Goal: Complete application form

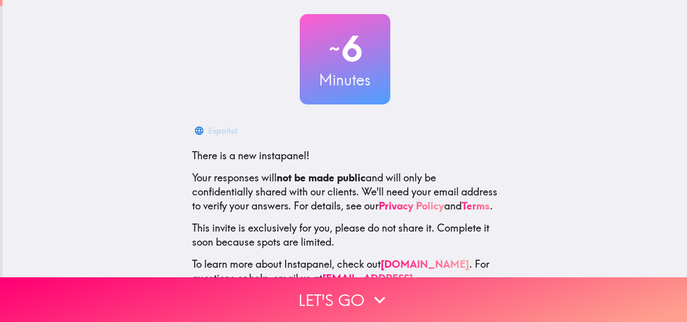
scroll to position [96, 0]
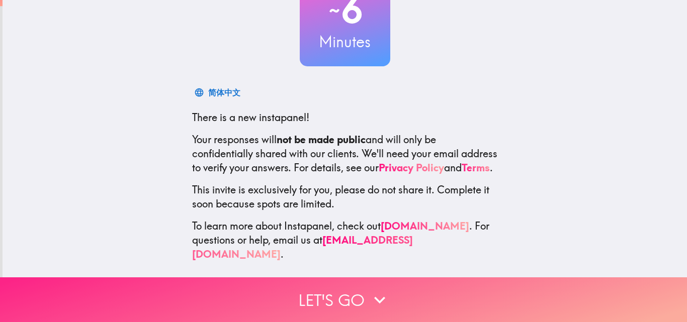
click at [372, 300] on icon "button" at bounding box center [379, 300] width 22 height 22
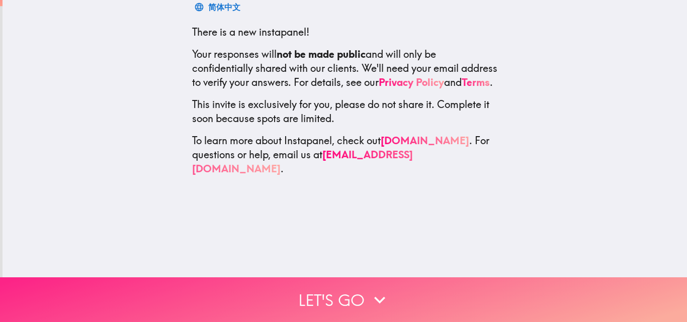
scroll to position [0, 0]
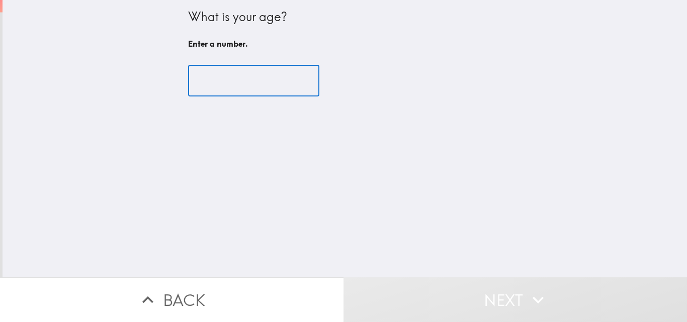
click at [229, 82] on input "number" at bounding box center [253, 80] width 131 height 31
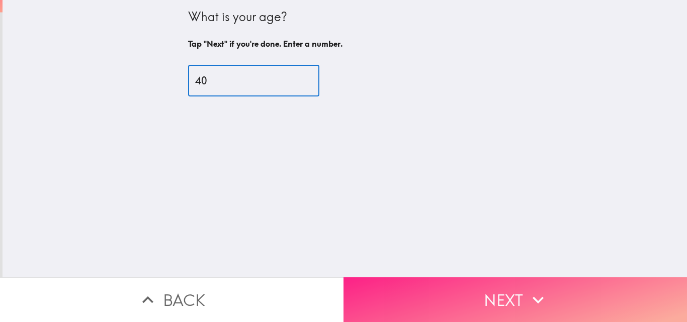
type input "40"
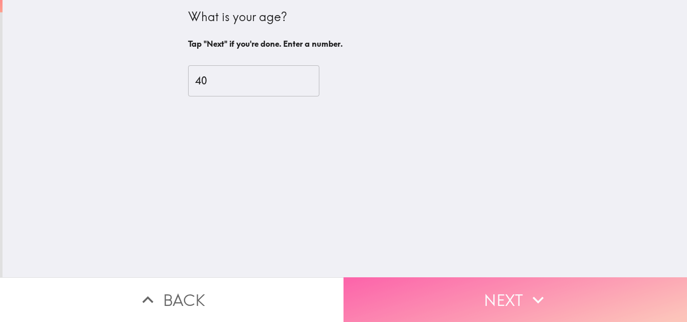
click at [506, 297] on button "Next" at bounding box center [514, 299] width 343 height 45
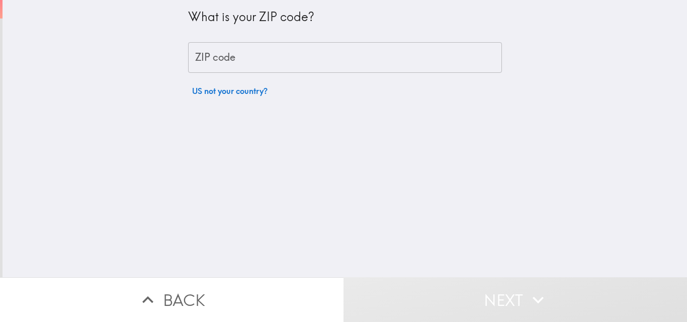
click at [222, 59] on input "ZIP code" at bounding box center [345, 57] width 314 height 31
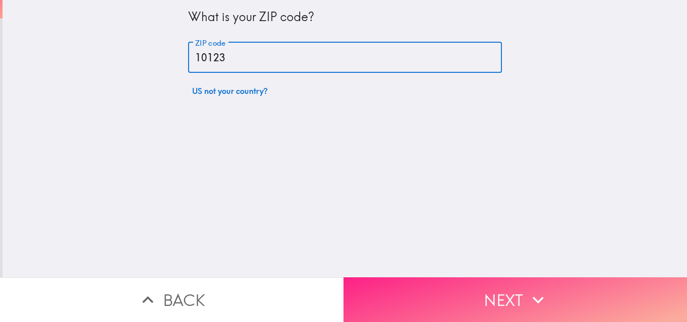
type input "10123"
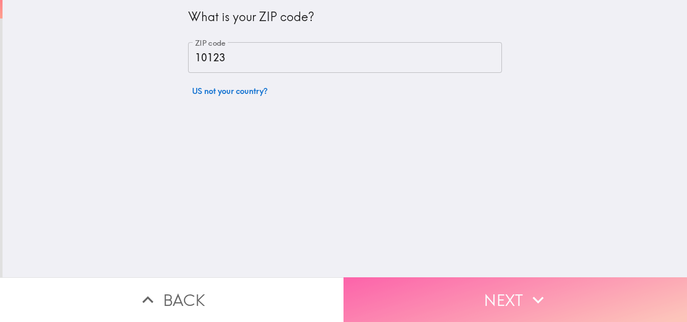
click at [518, 298] on button "Next" at bounding box center [514, 299] width 343 height 45
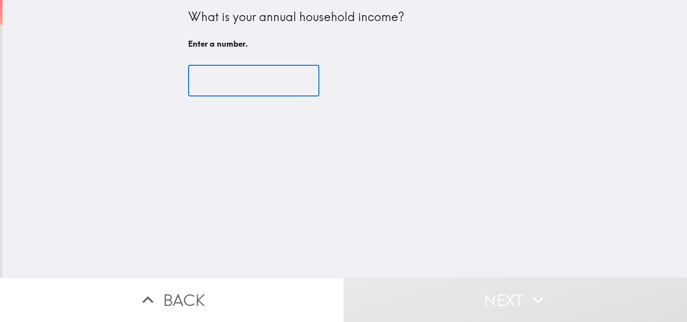
click at [246, 81] on input "number" at bounding box center [253, 80] width 131 height 31
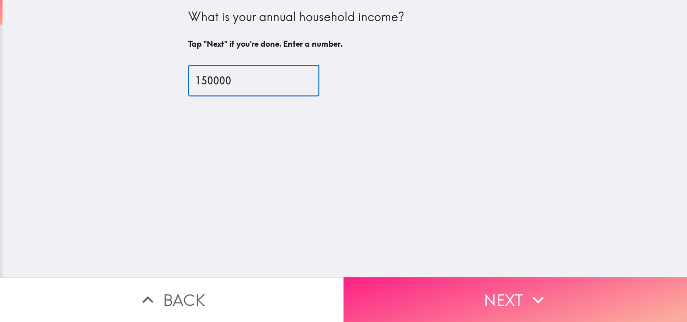
type input "150000"
click at [535, 290] on icon "button" at bounding box center [538, 300] width 22 height 22
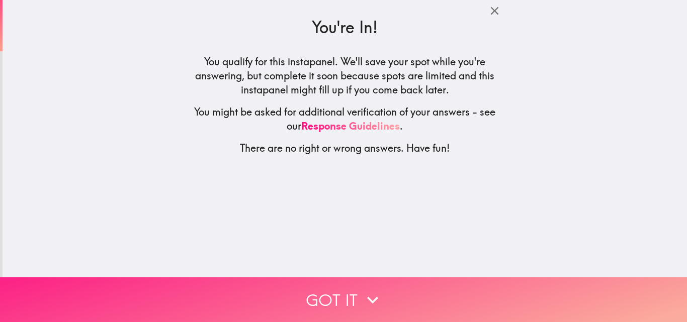
click at [393, 297] on button "Got it" at bounding box center [343, 299] width 687 height 45
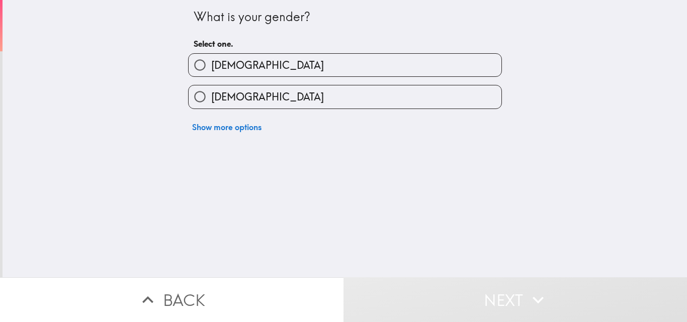
click at [232, 60] on label "[DEMOGRAPHIC_DATA]" at bounding box center [344, 65] width 313 height 23
click at [211, 60] on input "[DEMOGRAPHIC_DATA]" at bounding box center [199, 65] width 23 height 23
radio input "true"
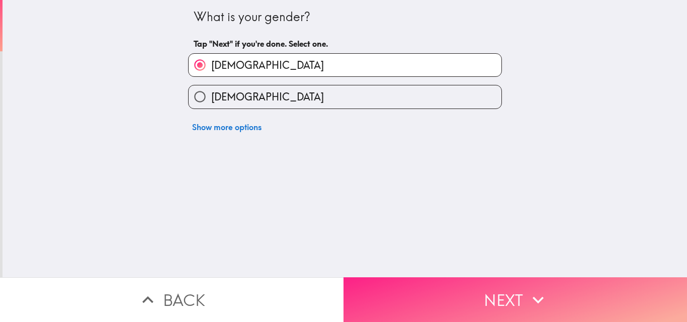
click at [489, 291] on button "Next" at bounding box center [514, 299] width 343 height 45
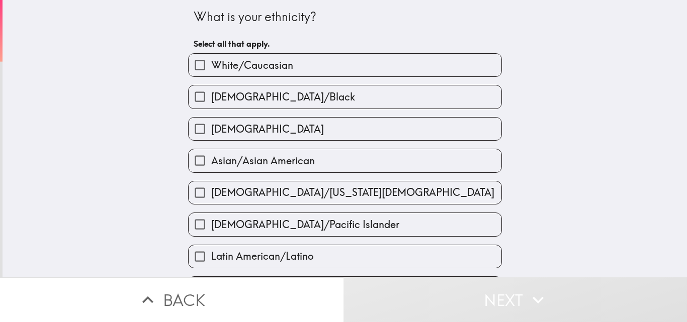
click at [292, 68] on label "White/Caucasian" at bounding box center [344, 65] width 313 height 23
click at [211, 68] on input "White/Caucasian" at bounding box center [199, 65] width 23 height 23
checkbox input "true"
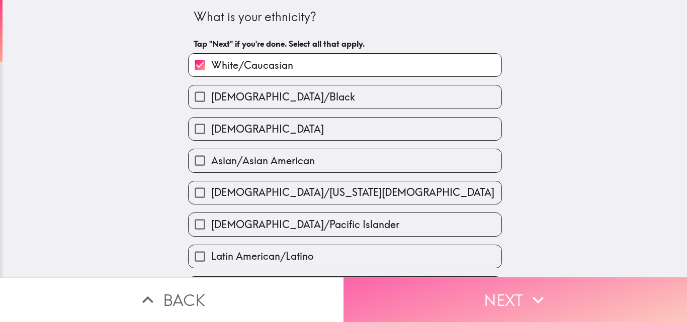
click at [514, 295] on button "Next" at bounding box center [514, 299] width 343 height 45
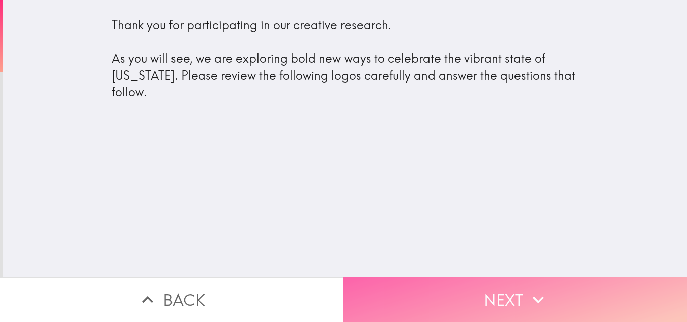
click at [488, 304] on button "Next" at bounding box center [514, 299] width 343 height 45
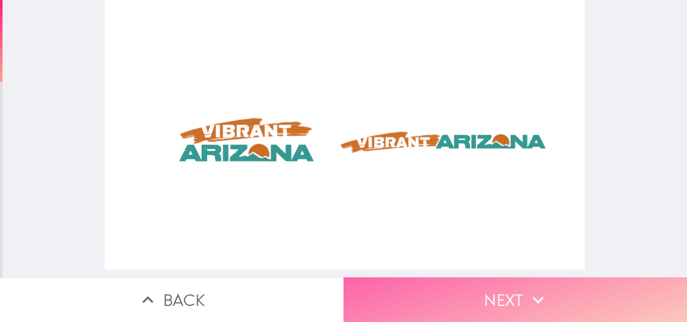
click at [545, 301] on button "Next" at bounding box center [514, 299] width 343 height 45
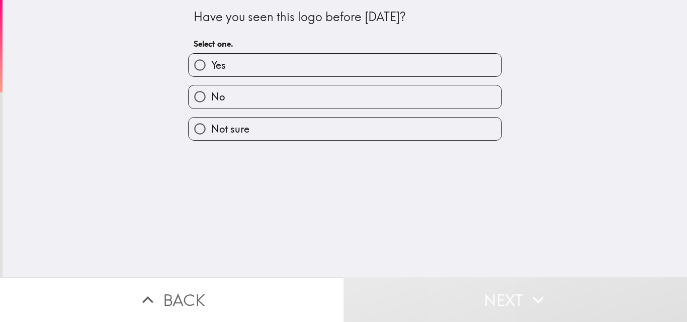
click at [232, 69] on label "Yes" at bounding box center [344, 65] width 313 height 23
click at [211, 69] on input "Yes" at bounding box center [199, 65] width 23 height 23
radio input "true"
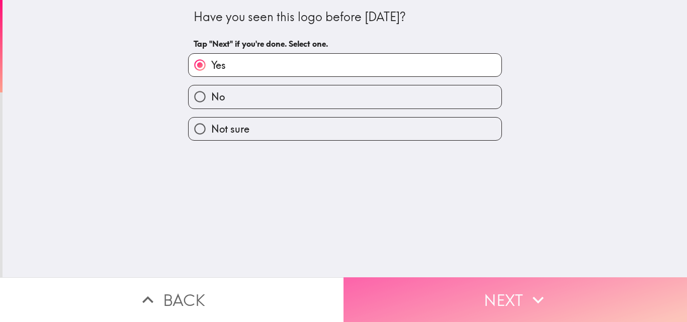
click at [449, 296] on button "Next" at bounding box center [514, 299] width 343 height 45
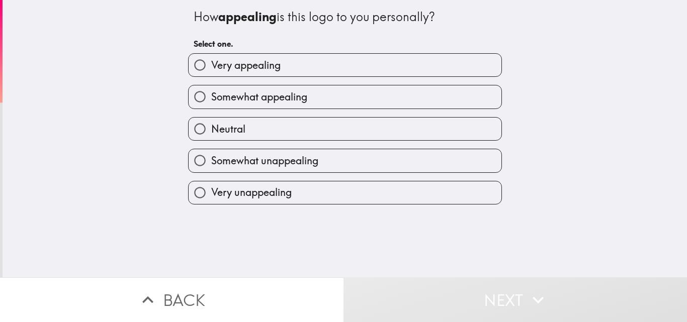
click at [284, 61] on label "Very appealing" at bounding box center [344, 65] width 313 height 23
click at [211, 61] on input "Very appealing" at bounding box center [199, 65] width 23 height 23
radio input "true"
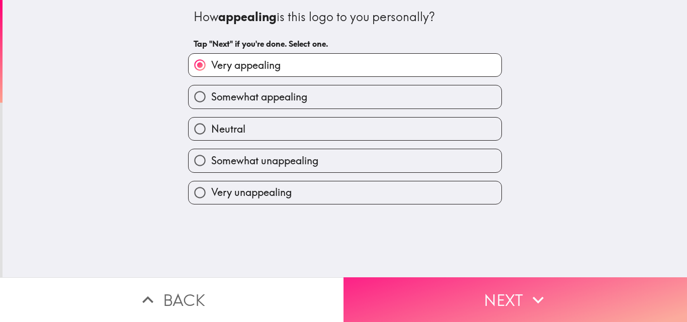
click at [543, 304] on button "Next" at bounding box center [514, 299] width 343 height 45
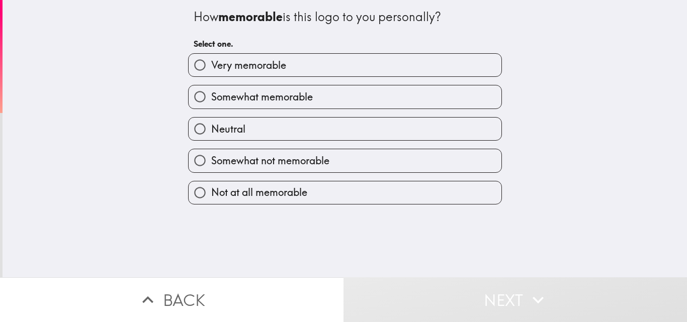
click at [263, 68] on span "Very memorable" at bounding box center [248, 65] width 75 height 14
click at [211, 68] on input "Very memorable" at bounding box center [199, 65] width 23 height 23
radio input "true"
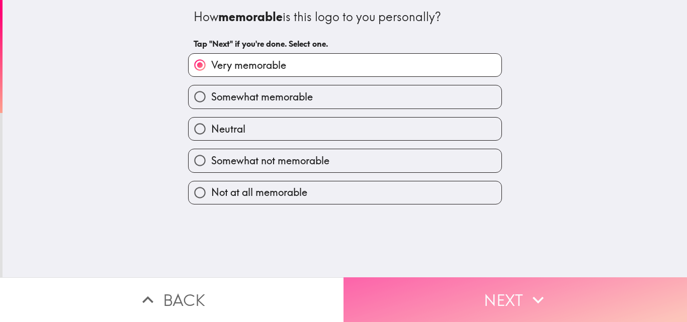
click at [457, 297] on button "Next" at bounding box center [514, 299] width 343 height 45
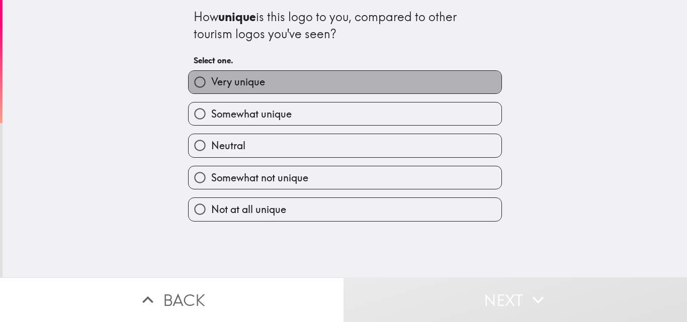
click at [261, 84] on label "Very unique" at bounding box center [344, 82] width 313 height 23
click at [211, 84] on input "Very unique" at bounding box center [199, 82] width 23 height 23
radio input "true"
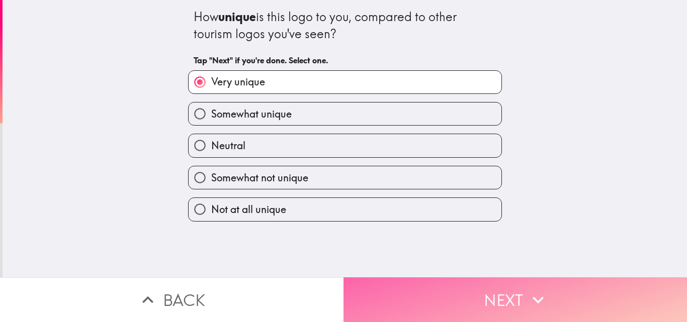
click at [447, 292] on button "Next" at bounding box center [514, 299] width 343 height 45
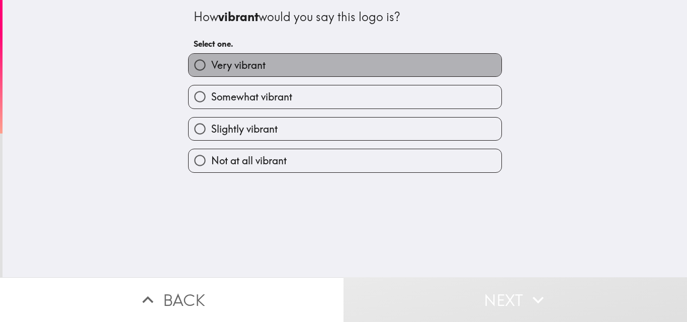
click at [250, 69] on span "Very vibrant" at bounding box center [238, 65] width 54 height 14
click at [211, 69] on input "Very vibrant" at bounding box center [199, 65] width 23 height 23
radio input "true"
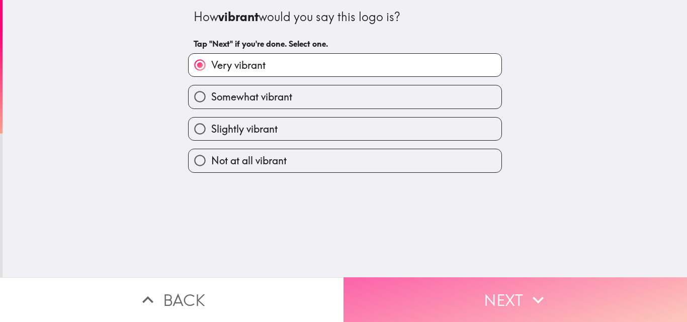
click at [456, 299] on button "Next" at bounding box center [514, 299] width 343 height 45
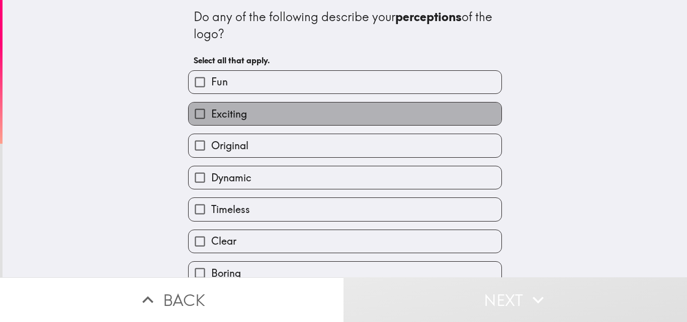
click at [249, 114] on label "Exciting" at bounding box center [344, 114] width 313 height 23
click at [211, 114] on input "Exciting" at bounding box center [199, 114] width 23 height 23
checkbox input "true"
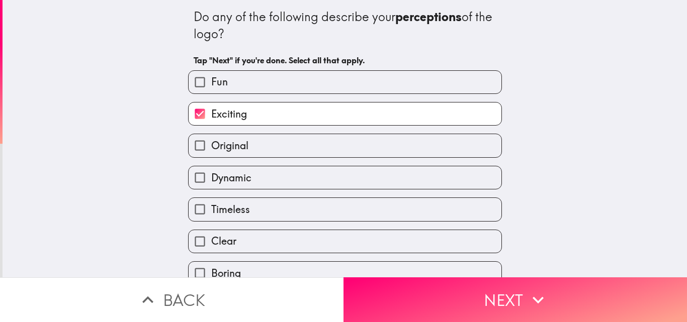
click at [222, 80] on label "Fun" at bounding box center [344, 82] width 313 height 23
click at [211, 80] on input "Fun" at bounding box center [199, 82] width 23 height 23
checkbox input "true"
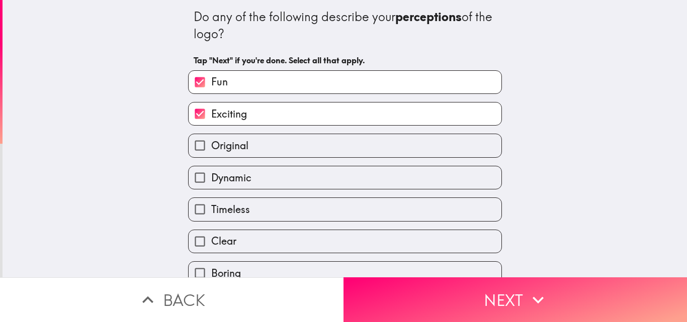
click at [225, 146] on span "Original" at bounding box center [229, 146] width 37 height 14
click at [211, 146] on input "Original" at bounding box center [199, 145] width 23 height 23
checkbox input "true"
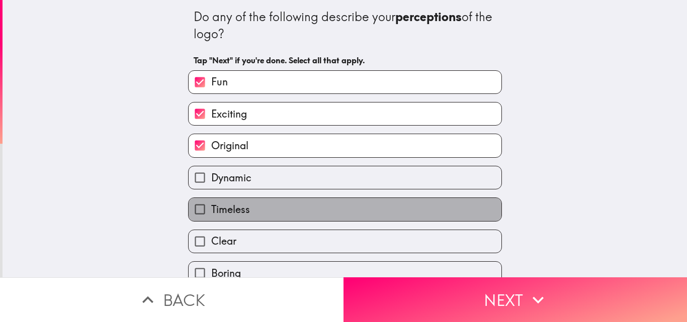
click at [224, 205] on span "Timeless" at bounding box center [230, 210] width 39 height 14
click at [211, 205] on input "Timeless" at bounding box center [199, 209] width 23 height 23
checkbox input "true"
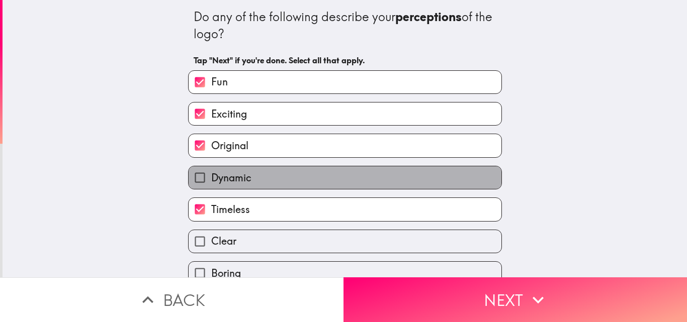
click at [230, 177] on span "Dynamic" at bounding box center [231, 178] width 40 height 14
click at [211, 177] on input "Dynamic" at bounding box center [199, 177] width 23 height 23
checkbox input "true"
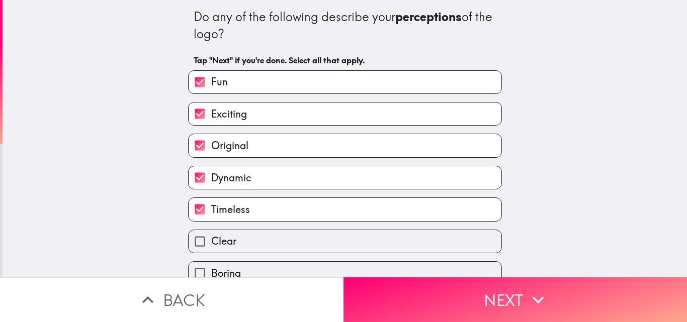
click at [229, 211] on span "Timeless" at bounding box center [230, 210] width 39 height 14
click at [211, 211] on input "Timeless" at bounding box center [199, 209] width 23 height 23
checkbox input "false"
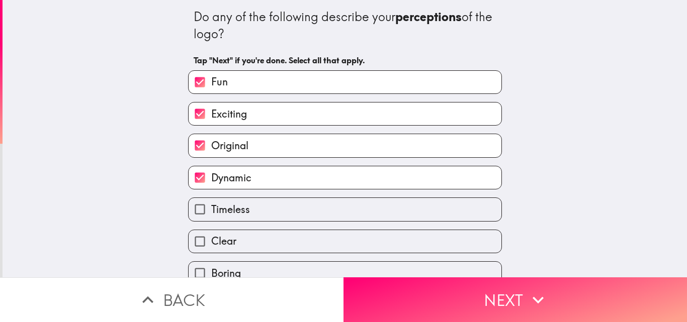
scroll to position [101, 0]
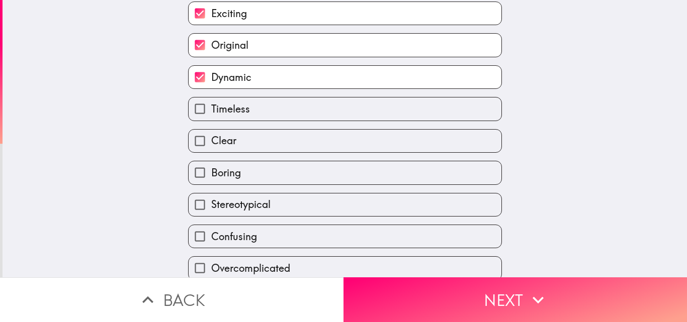
click at [226, 148] on span "Clear" at bounding box center [223, 141] width 25 height 14
click at [211, 148] on input "Clear" at bounding box center [199, 141] width 23 height 23
checkbox input "true"
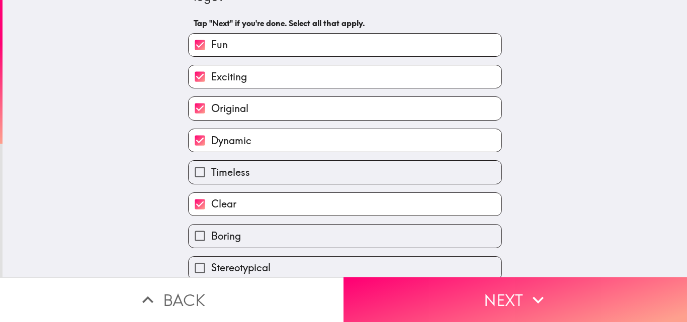
scroll to position [0, 0]
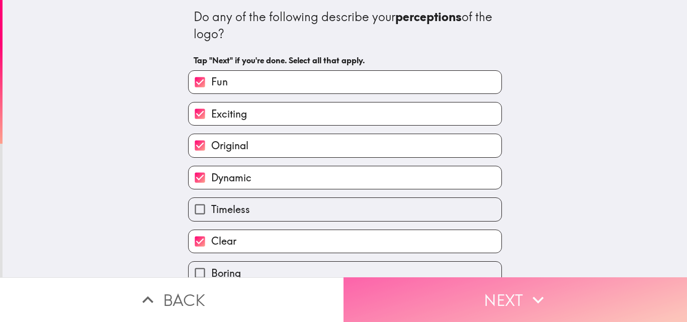
click at [505, 303] on button "Next" at bounding box center [514, 299] width 343 height 45
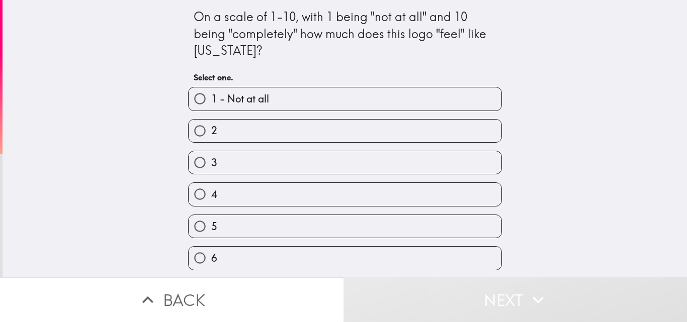
scroll to position [128, 0]
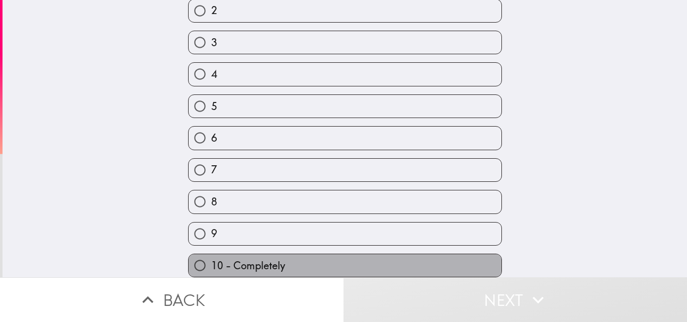
click at [263, 259] on span "10 - Completely" at bounding box center [248, 266] width 74 height 14
click at [211, 256] on input "10 - Completely" at bounding box center [199, 265] width 23 height 23
radio input "true"
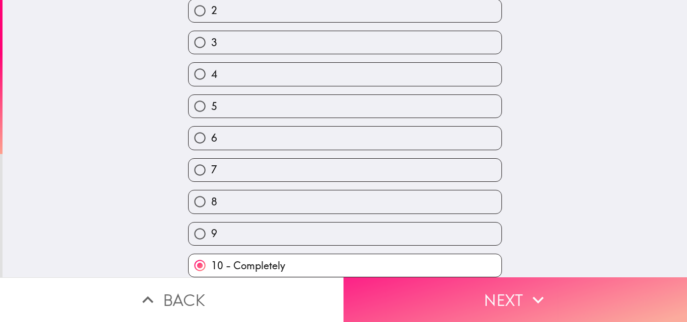
click at [448, 284] on button "Next" at bounding box center [514, 299] width 343 height 45
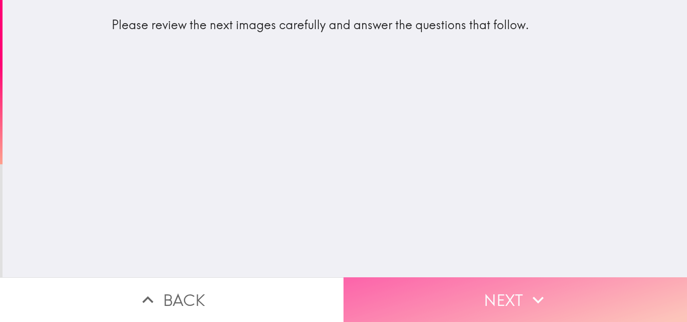
click at [473, 291] on button "Next" at bounding box center [514, 299] width 343 height 45
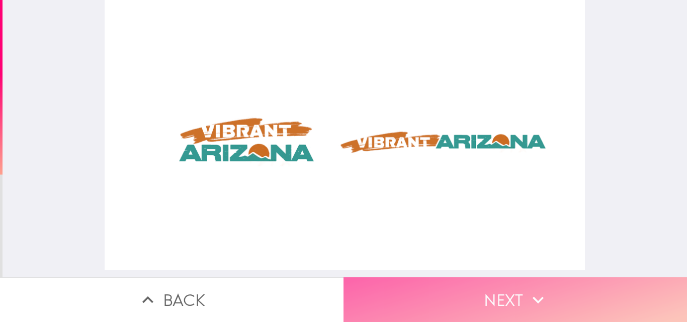
click at [476, 287] on button "Next" at bounding box center [514, 299] width 343 height 45
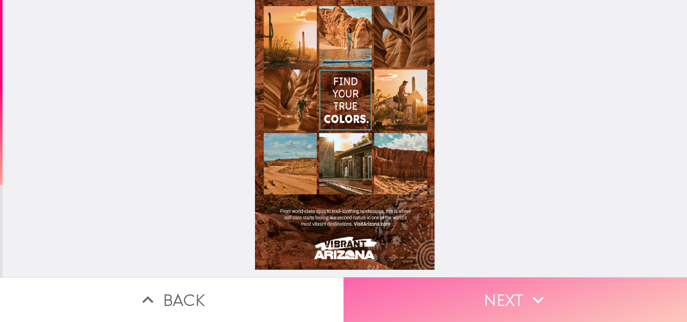
click at [497, 289] on button "Next" at bounding box center [514, 299] width 343 height 45
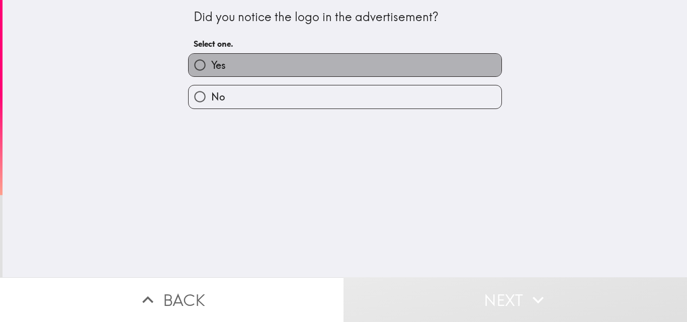
click at [287, 62] on label "Yes" at bounding box center [344, 65] width 313 height 23
click at [211, 62] on input "Yes" at bounding box center [199, 65] width 23 height 23
radio input "true"
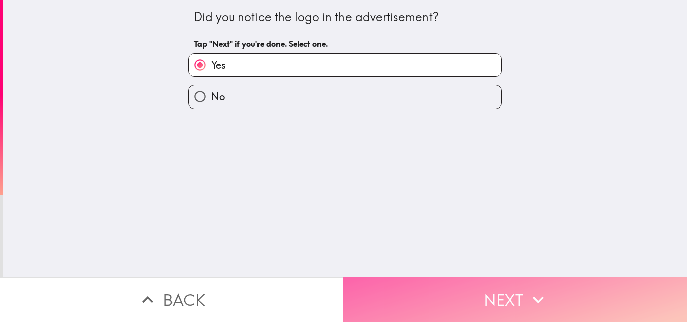
click at [493, 298] on button "Next" at bounding box center [514, 299] width 343 height 45
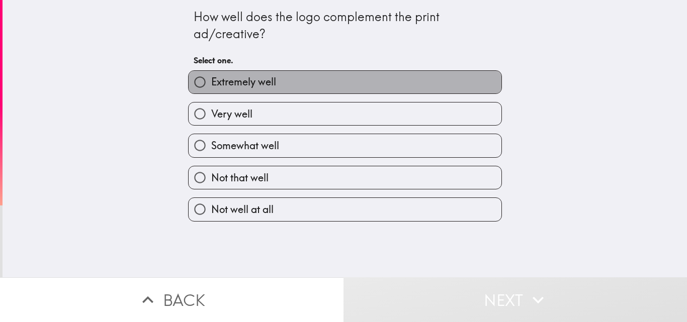
click at [272, 83] on label "Extremely well" at bounding box center [344, 82] width 313 height 23
click at [211, 83] on input "Extremely well" at bounding box center [199, 82] width 23 height 23
radio input "true"
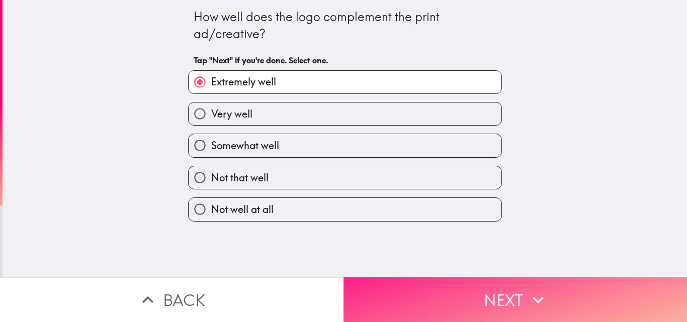
click at [507, 307] on button "Next" at bounding box center [514, 299] width 343 height 45
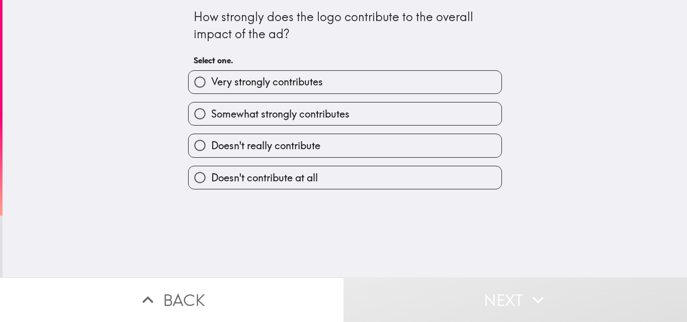
click at [311, 79] on span "Very strongly contributes" at bounding box center [267, 82] width 112 height 14
click at [211, 79] on input "Very strongly contributes" at bounding box center [199, 82] width 23 height 23
radio input "true"
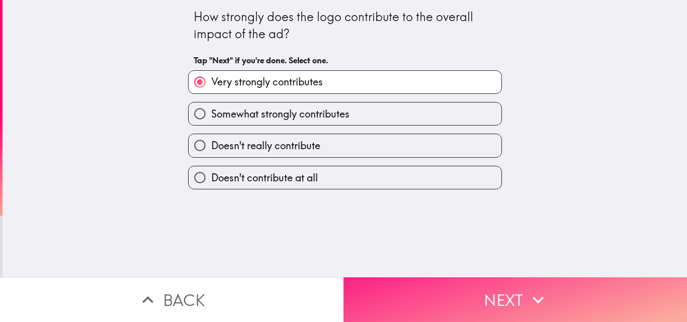
click at [480, 287] on button "Next" at bounding box center [514, 299] width 343 height 45
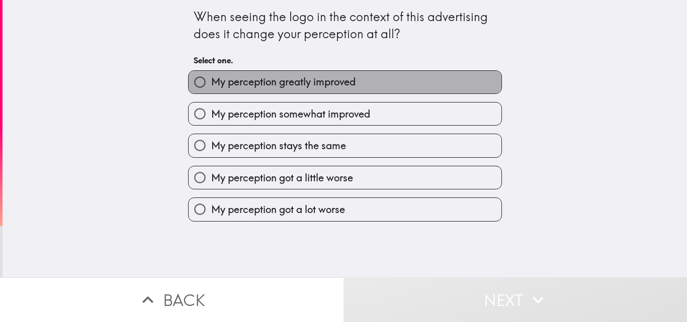
click at [308, 84] on span "My perception greatly improved" at bounding box center [283, 82] width 144 height 14
click at [211, 84] on input "My perception greatly improved" at bounding box center [199, 82] width 23 height 23
radio input "true"
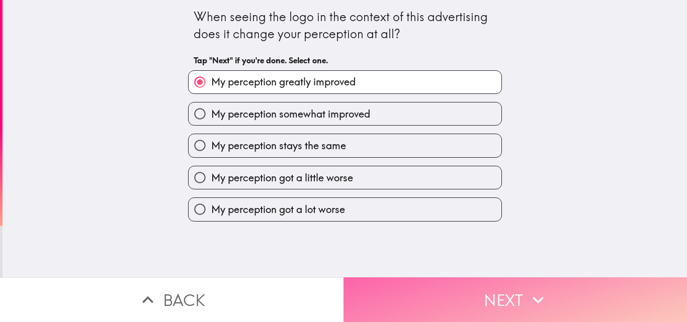
click at [507, 293] on button "Next" at bounding box center [514, 299] width 343 height 45
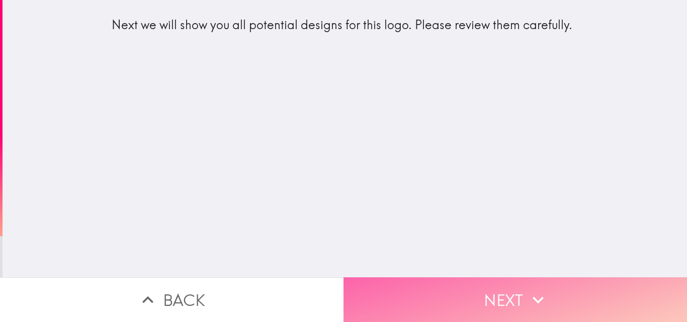
click at [484, 293] on button "Next" at bounding box center [514, 299] width 343 height 45
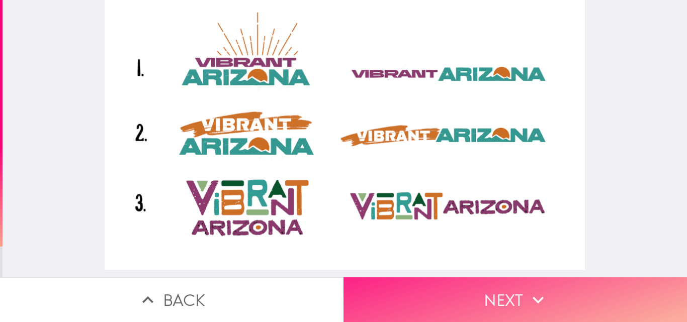
click at [463, 298] on button "Next" at bounding box center [514, 299] width 343 height 45
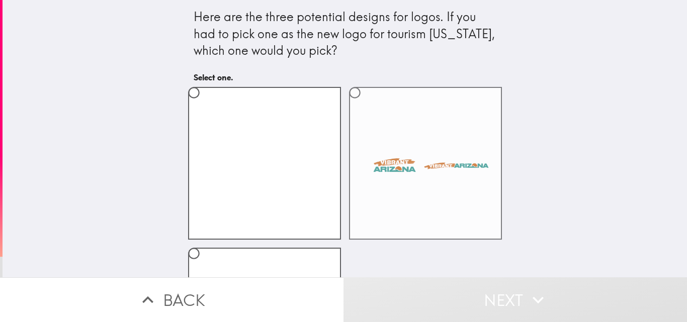
scroll to position [50, 0]
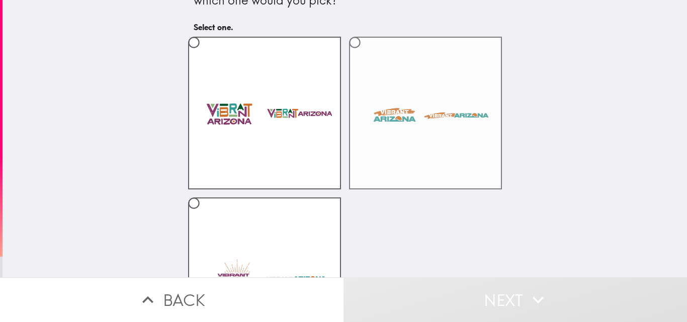
click at [377, 109] on label at bounding box center [425, 113] width 153 height 153
click at [366, 54] on input "radio" at bounding box center [354, 42] width 23 height 23
radio input "true"
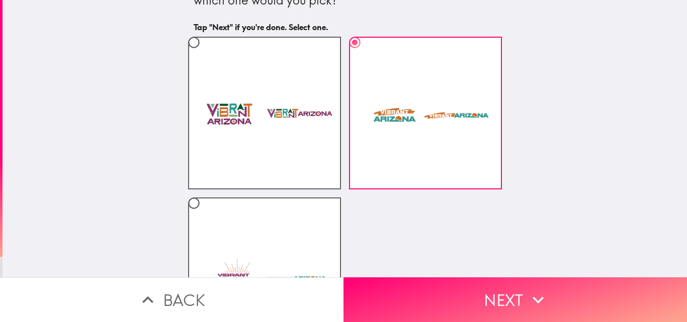
scroll to position [131, 0]
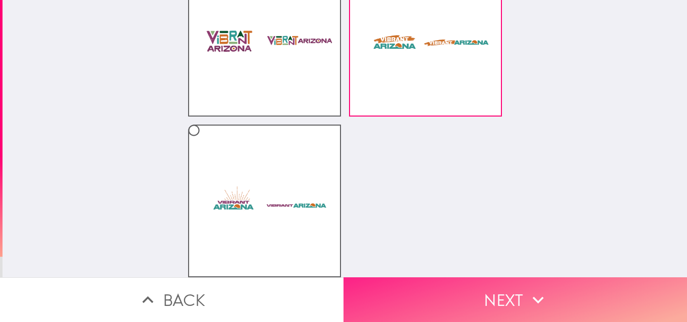
click at [504, 282] on button "Next" at bounding box center [514, 299] width 343 height 45
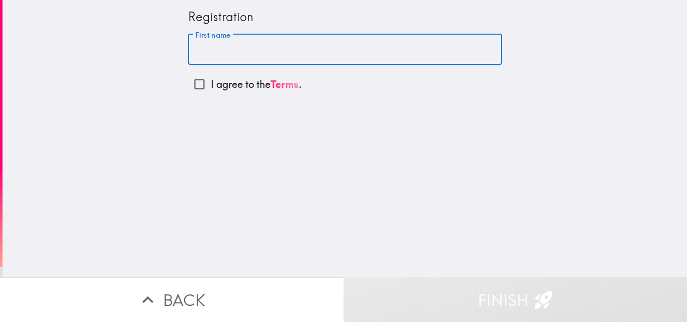
click at [251, 50] on input "First name" at bounding box center [345, 49] width 314 height 31
type input "K"
type input "[PERSON_NAME]"
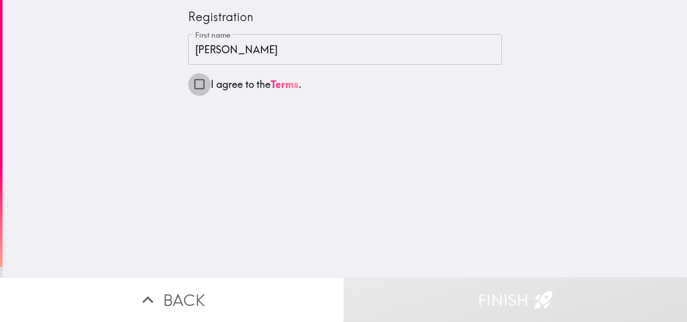
click at [190, 82] on input "I agree to the Terms ." at bounding box center [199, 84] width 23 height 23
checkbox input "true"
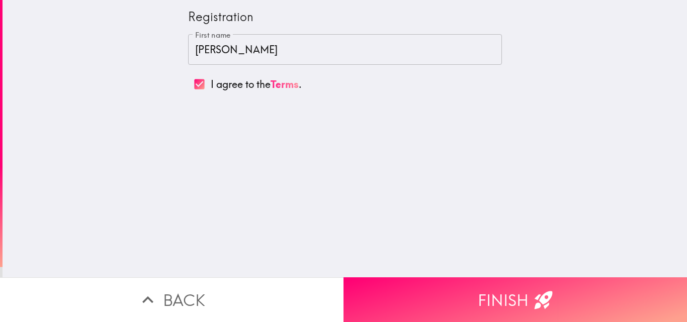
click at [237, 52] on input "[PERSON_NAME]" at bounding box center [345, 49] width 314 height 31
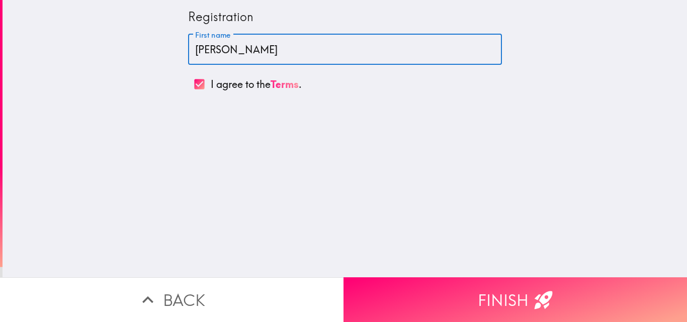
click at [484, 280] on button "Finish" at bounding box center [514, 299] width 343 height 45
